Goal: Information Seeking & Learning: Compare options

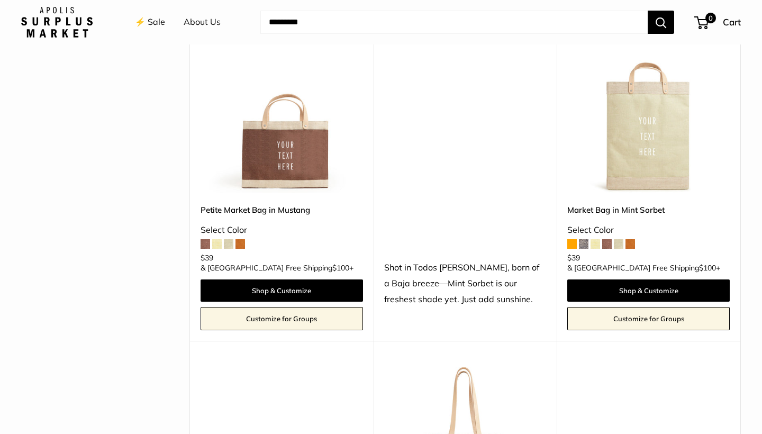
scroll to position [509, 0]
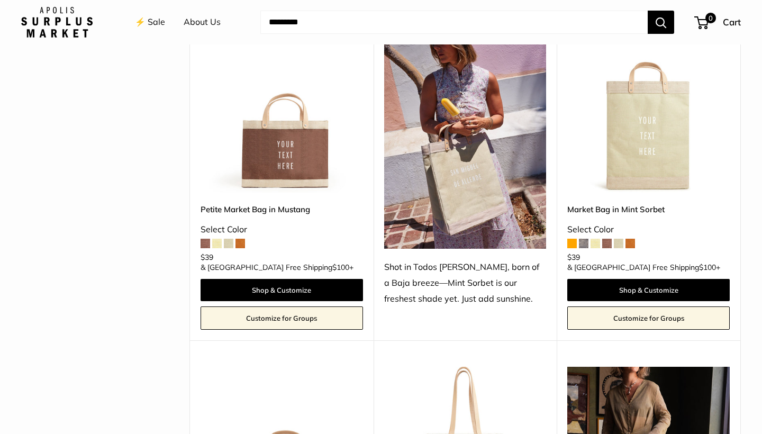
click at [216, 239] on span at bounding box center [217, 244] width 10 height 10
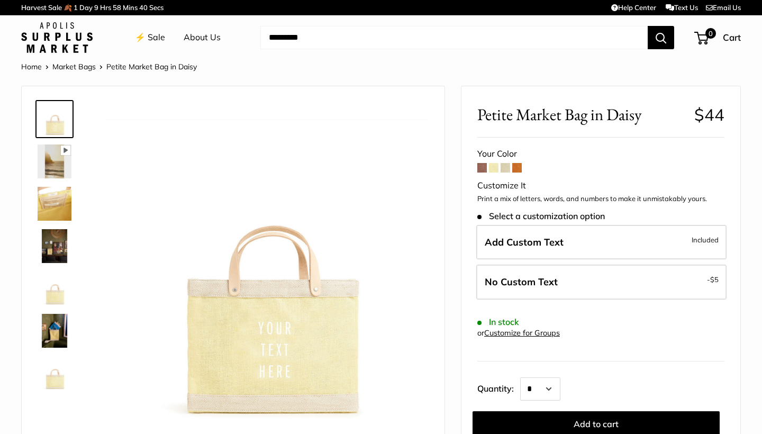
click at [505, 169] on span at bounding box center [506, 168] width 10 height 10
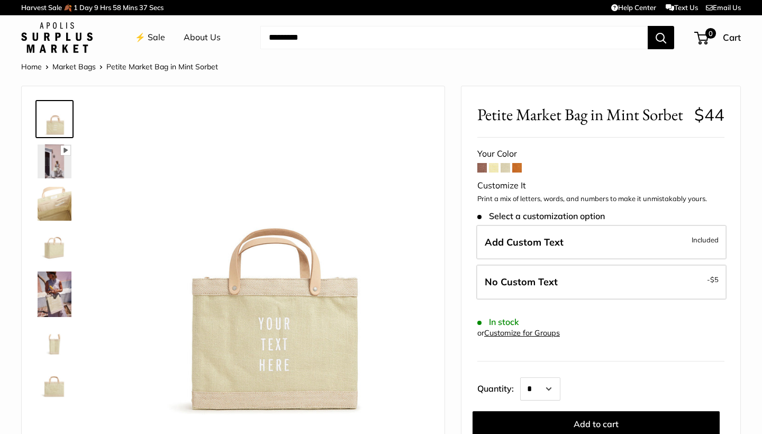
click at [521, 160] on div "Your Color" at bounding box center [601, 154] width 247 height 16
click at [519, 165] on span at bounding box center [517, 168] width 10 height 10
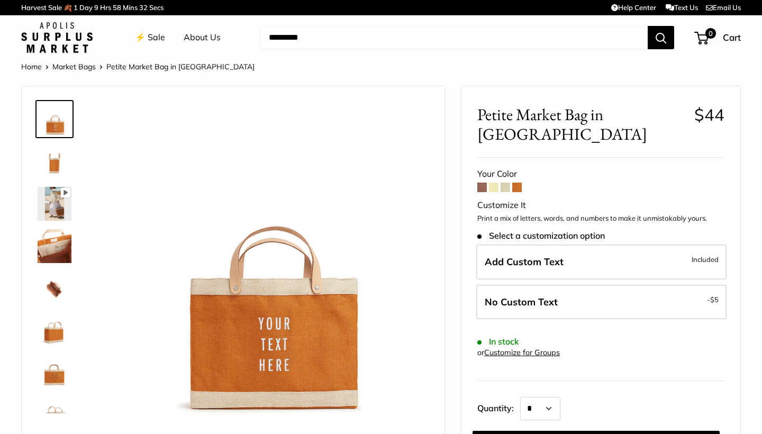
click at [478, 183] on span at bounding box center [483, 188] width 10 height 10
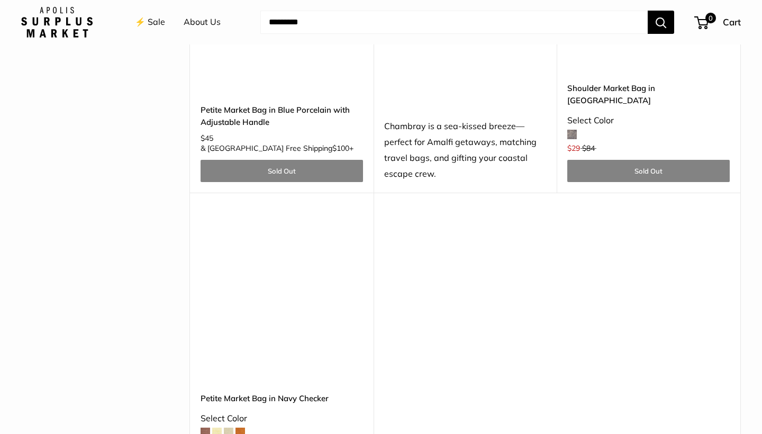
scroll to position [3081, 0]
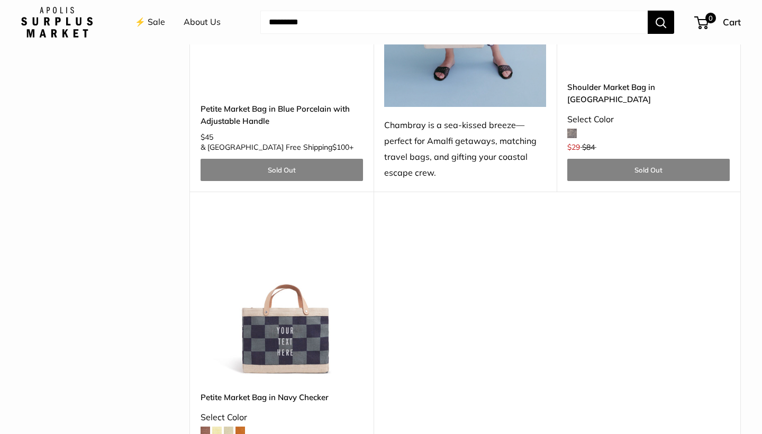
click at [231, 427] on span at bounding box center [229, 432] width 10 height 10
